Goal: Information Seeking & Learning: Learn about a topic

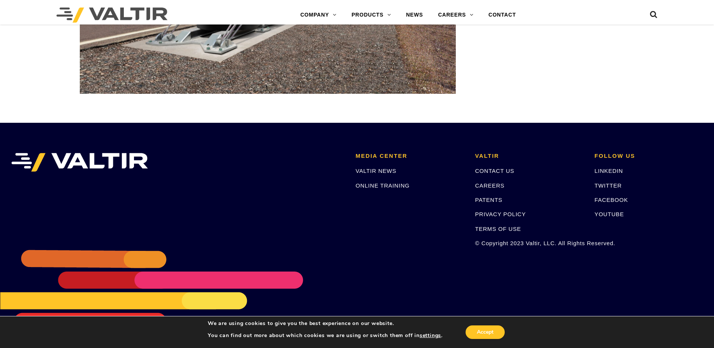
scroll to position [2681, 0]
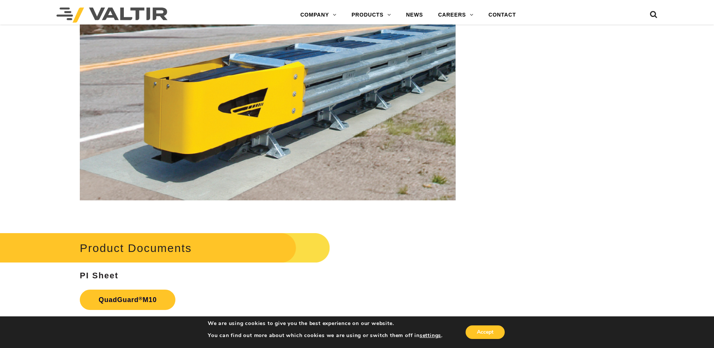
scroll to position [2558, 0]
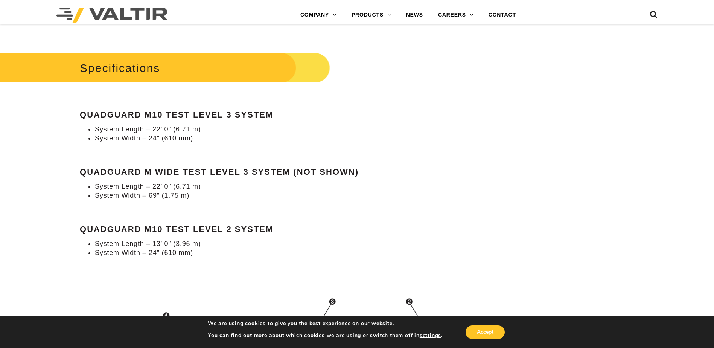
scroll to position [677, 0]
